Goal: Transaction & Acquisition: Purchase product/service

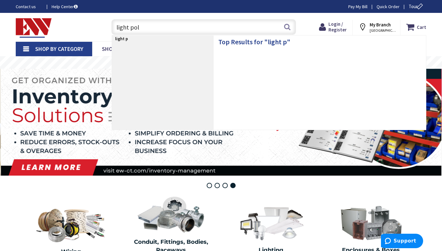
type input "light pole"
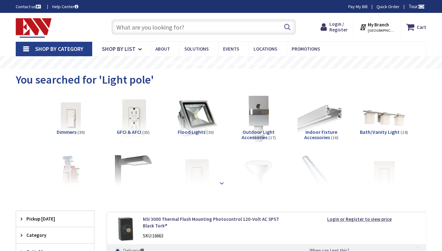
click at [221, 183] on strong at bounding box center [222, 183] width 8 height 7
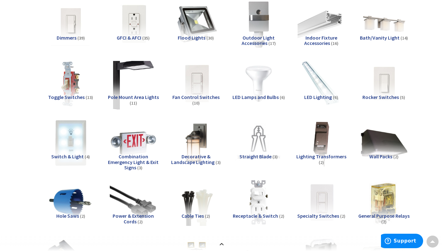
click at [141, 71] on img at bounding box center [133, 84] width 52 height 52
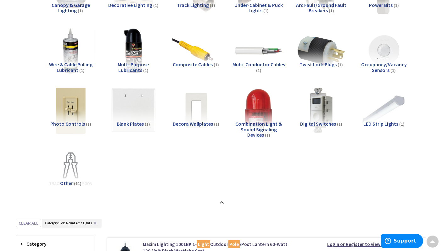
scroll to position [483, 0]
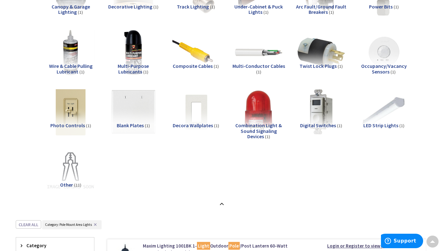
click at [62, 174] on img at bounding box center [71, 171] width 52 height 52
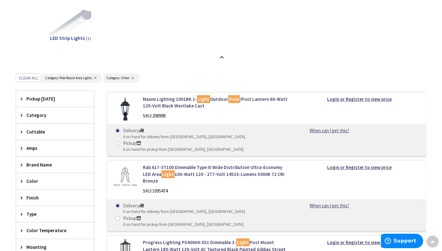
scroll to position [546, 0]
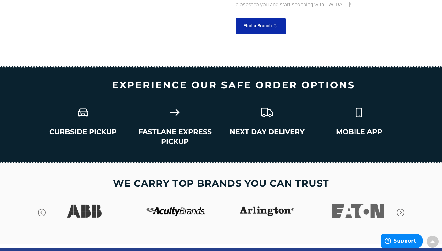
scroll to position [902, 0]
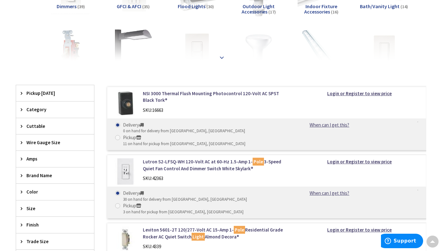
click at [225, 54] on strong at bounding box center [222, 57] width 8 height 7
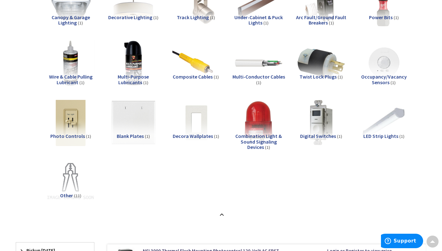
click at [76, 185] on img at bounding box center [71, 182] width 52 height 52
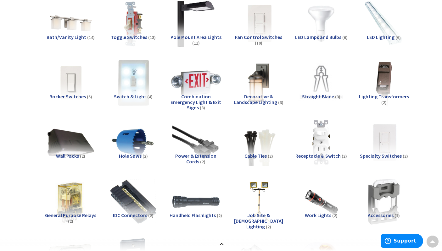
scroll to position [105, 0]
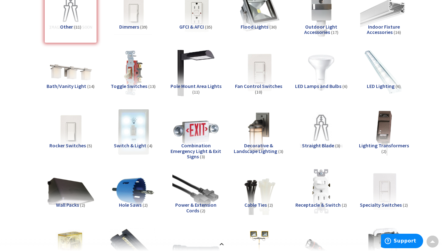
drag, startPoint x: 187, startPoint y: 47, endPoint x: 17, endPoint y: 106, distance: 179.2
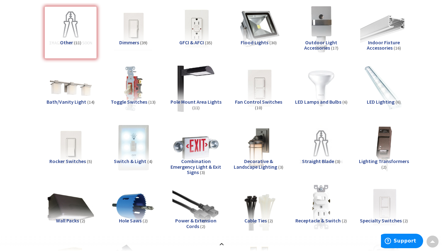
scroll to position [0, 0]
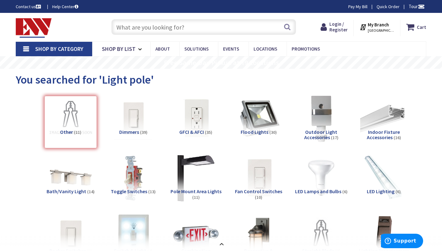
click at [169, 38] on div "Skip to Content Toggle Nav Search Cart My Cart Close" at bounding box center [221, 27] width 442 height 29
click at [169, 32] on input "text" at bounding box center [203, 27] width 185 height 16
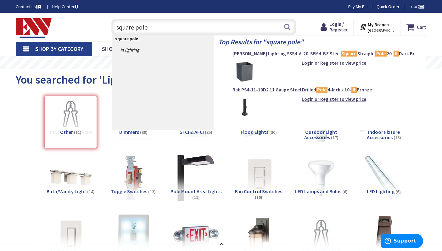
type input "square pole"
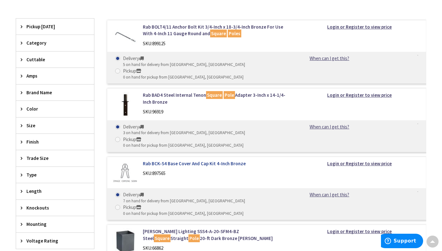
scroll to position [377, 0]
